Goal: Obtain resource: Download file/media

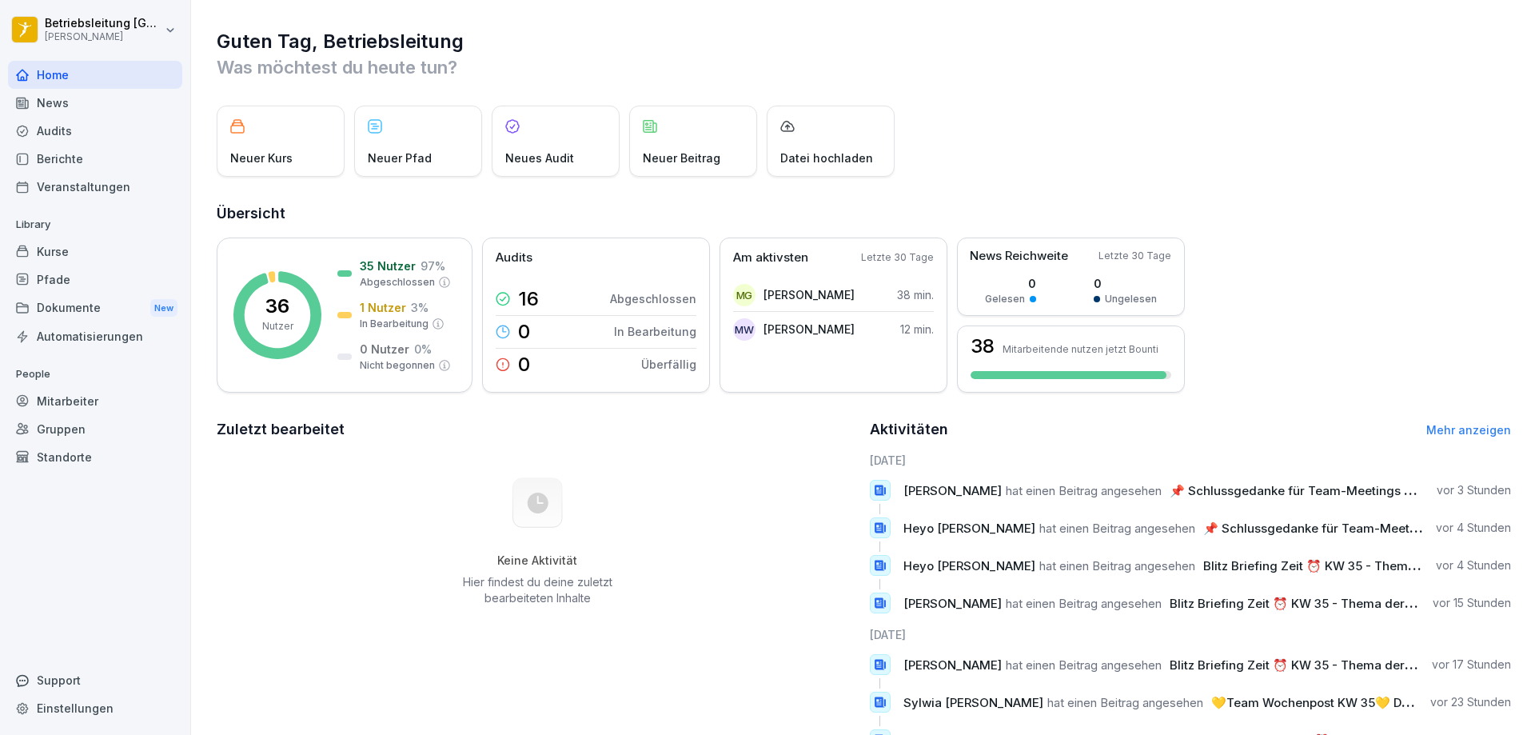
click at [93, 301] on div "Dokumente New" at bounding box center [95, 308] width 174 height 30
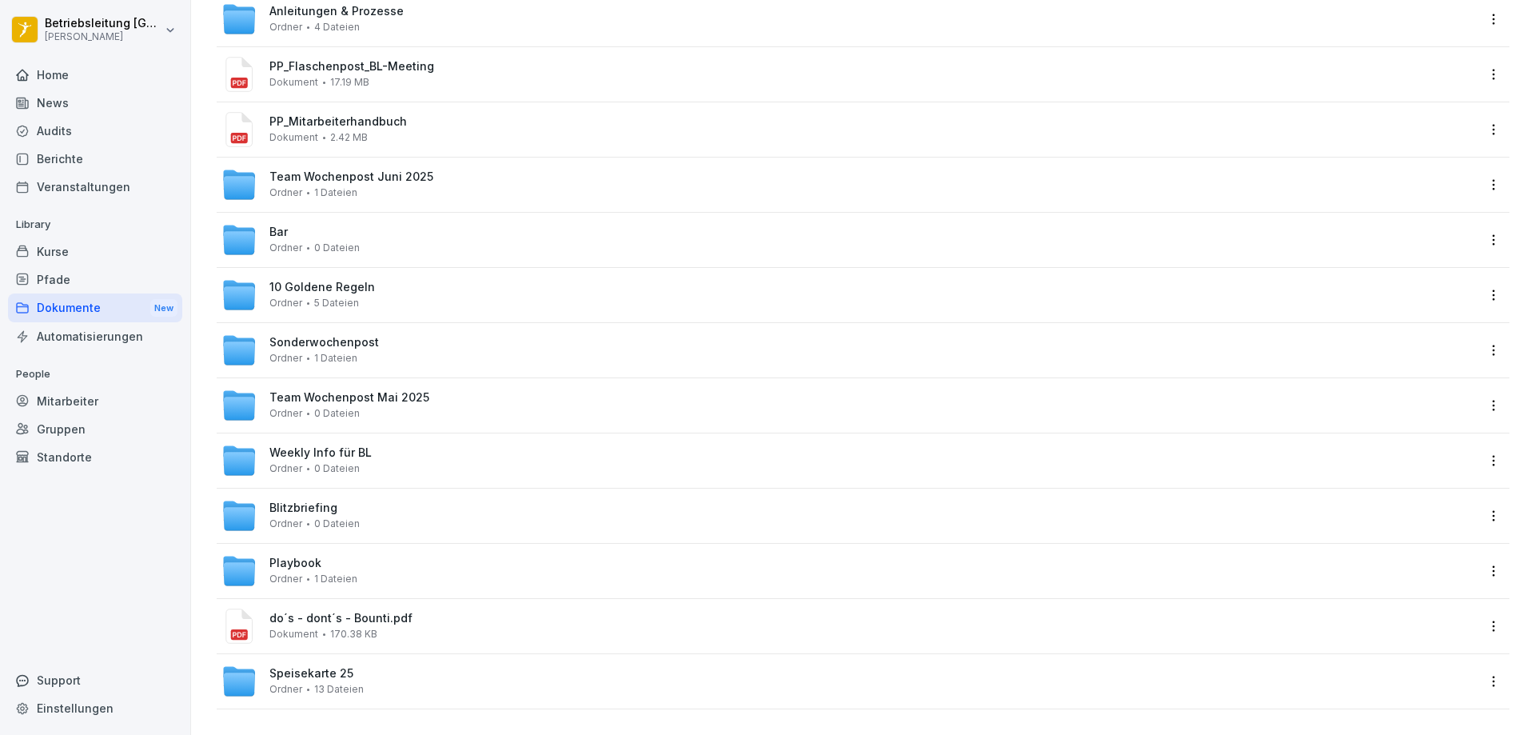
scroll to position [158, 0]
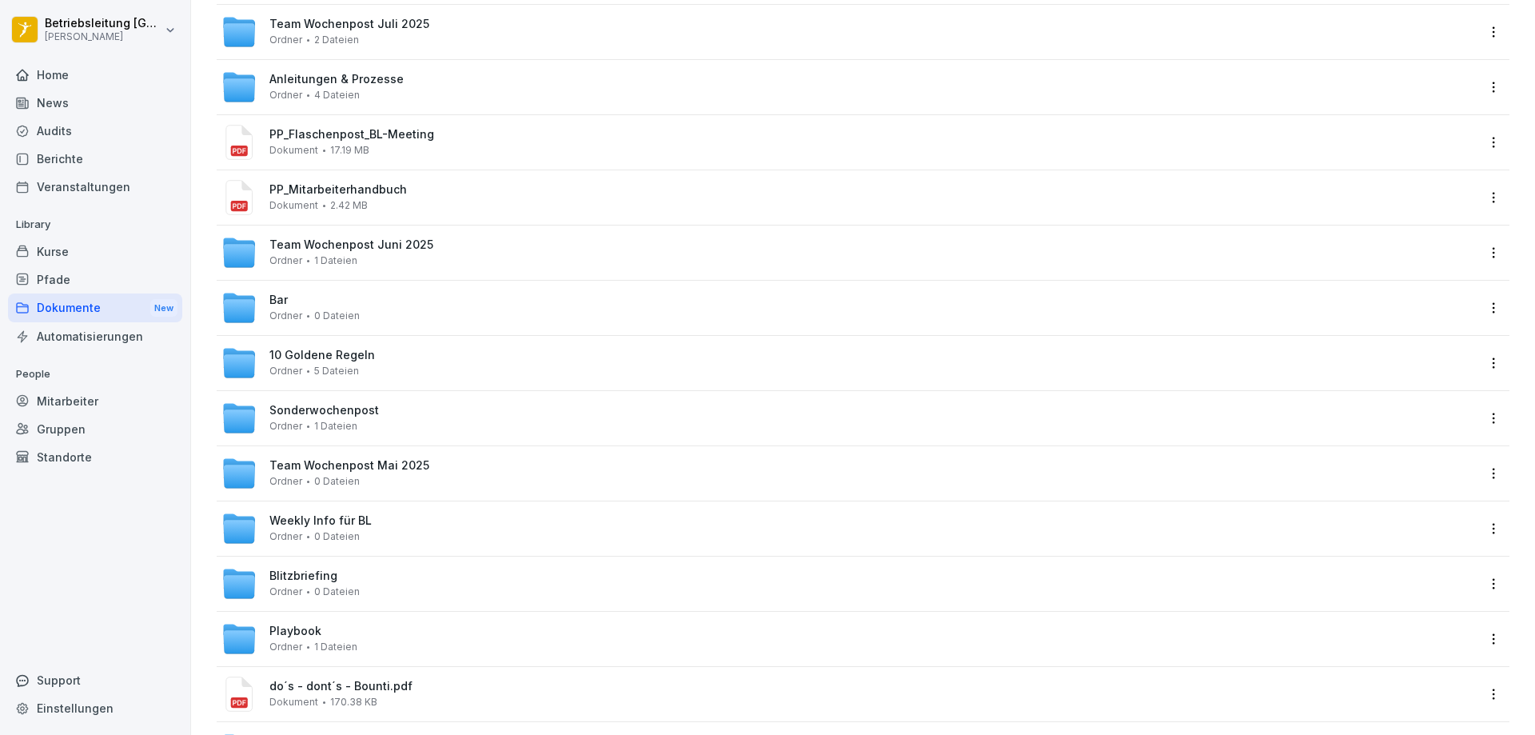
click at [392, 521] on div "Weekly Info für BL Ordner 0 Dateien" at bounding box center [848, 528] width 1255 height 35
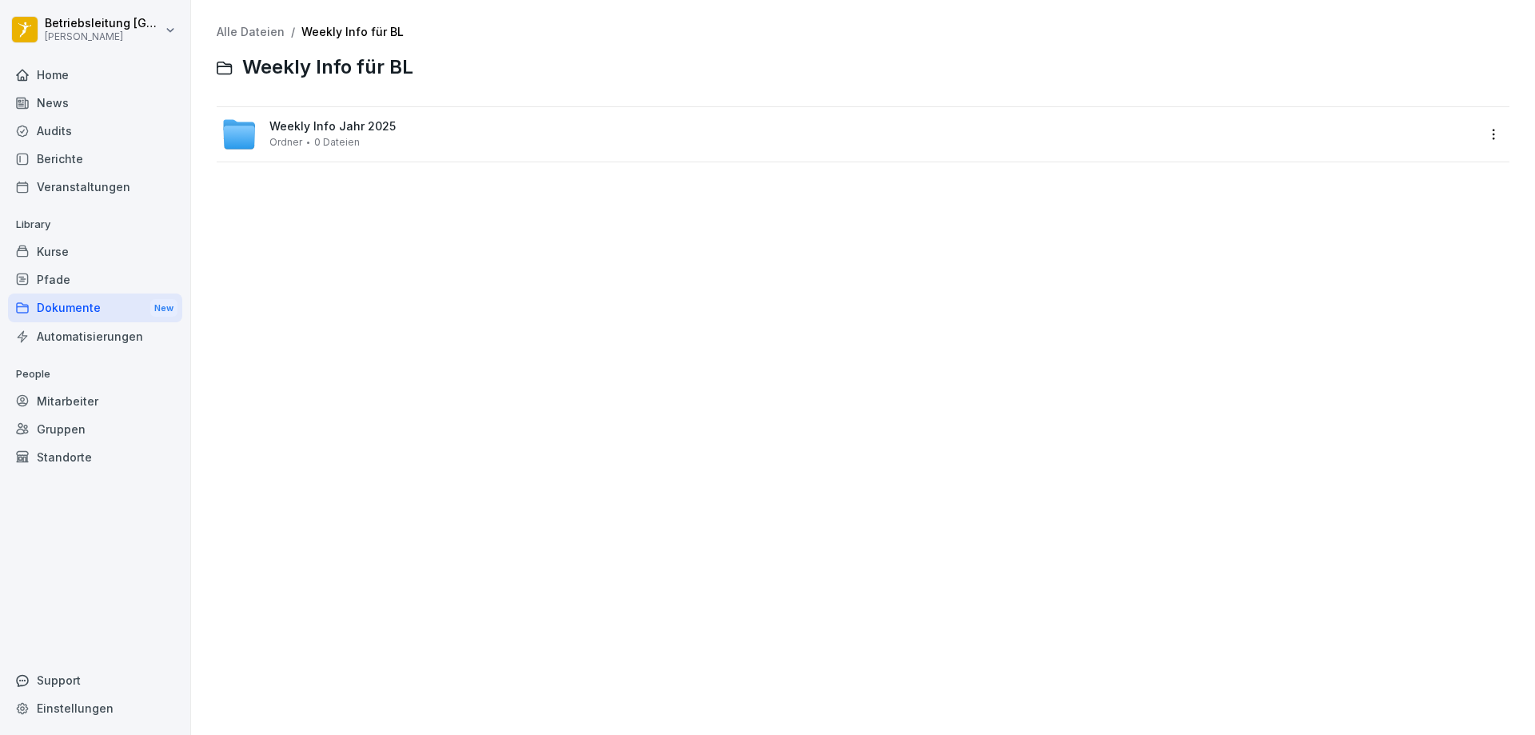
click at [401, 122] on div "Weekly Info Jahr 2025 Ordner 0 Dateien" at bounding box center [848, 134] width 1255 height 35
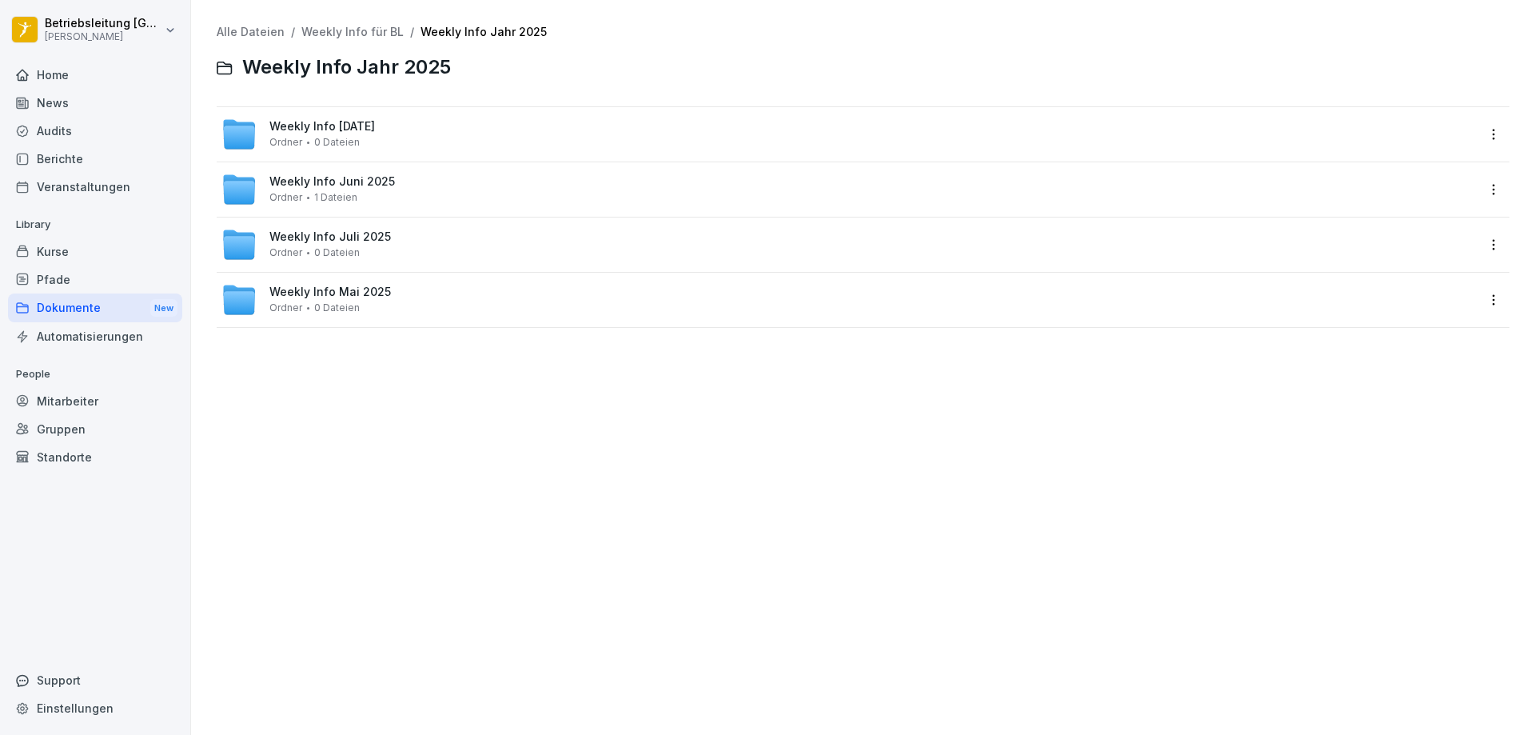
click at [429, 131] on div "Weekly Info [DATE] [PERSON_NAME] 0 Dateien" at bounding box center [848, 134] width 1255 height 35
click at [438, 137] on div "Weekly KW 35 [PERSON_NAME] 2 Dateien" at bounding box center [848, 134] width 1255 height 35
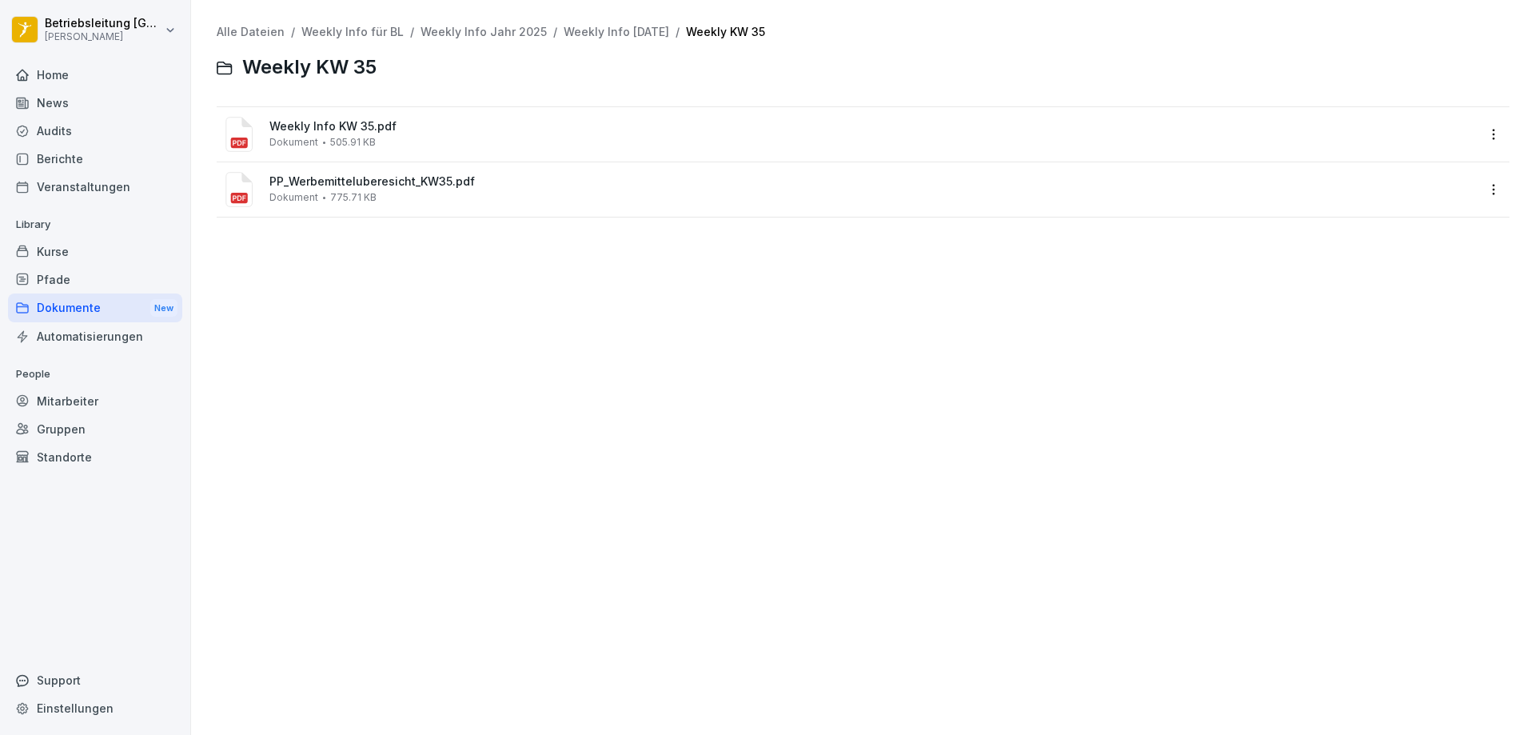
click at [419, 195] on div "PP_Werbemitteluberesicht_KW35.pdf Dokument 775.71 KB" at bounding box center [872, 189] width 1207 height 28
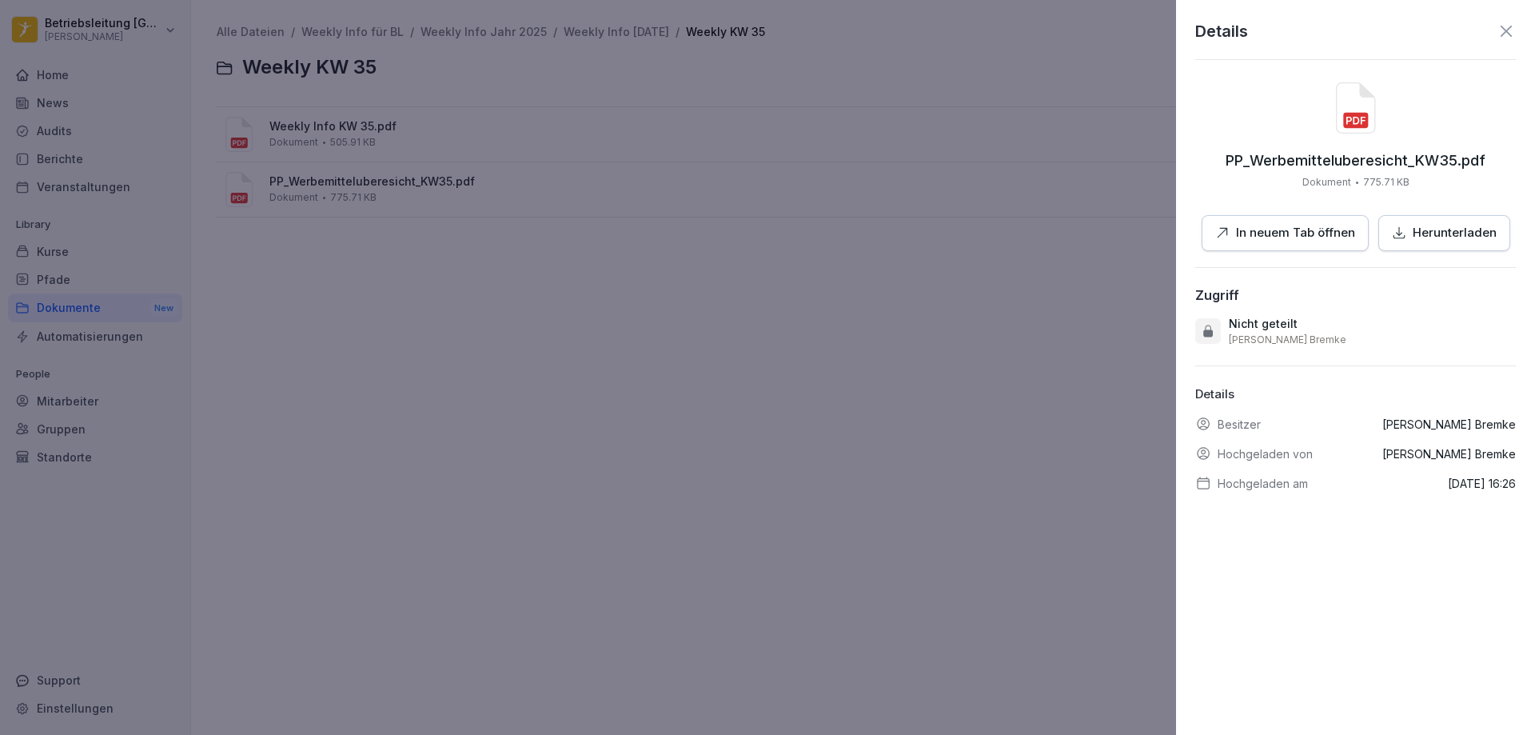
click at [1277, 220] on button "In neuem Tab öffnen" at bounding box center [1285, 233] width 167 height 36
click at [893, 291] on div at bounding box center [767, 367] width 1535 height 735
